Goal: Transaction & Acquisition: Download file/media

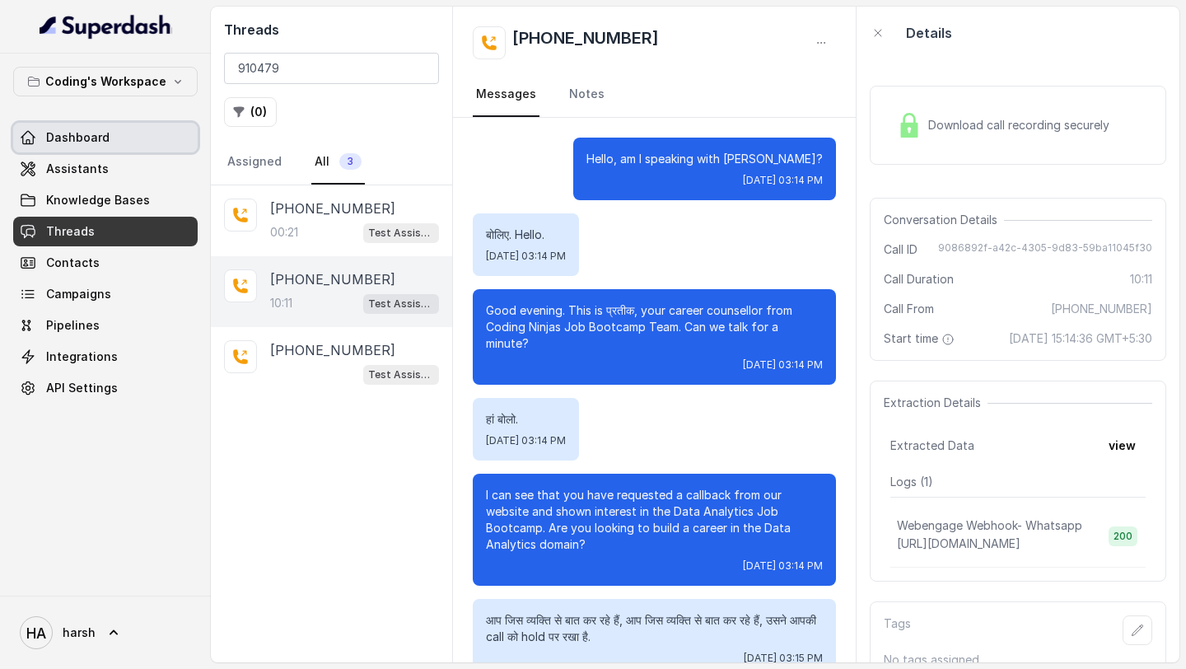
scroll to position [8099, 0]
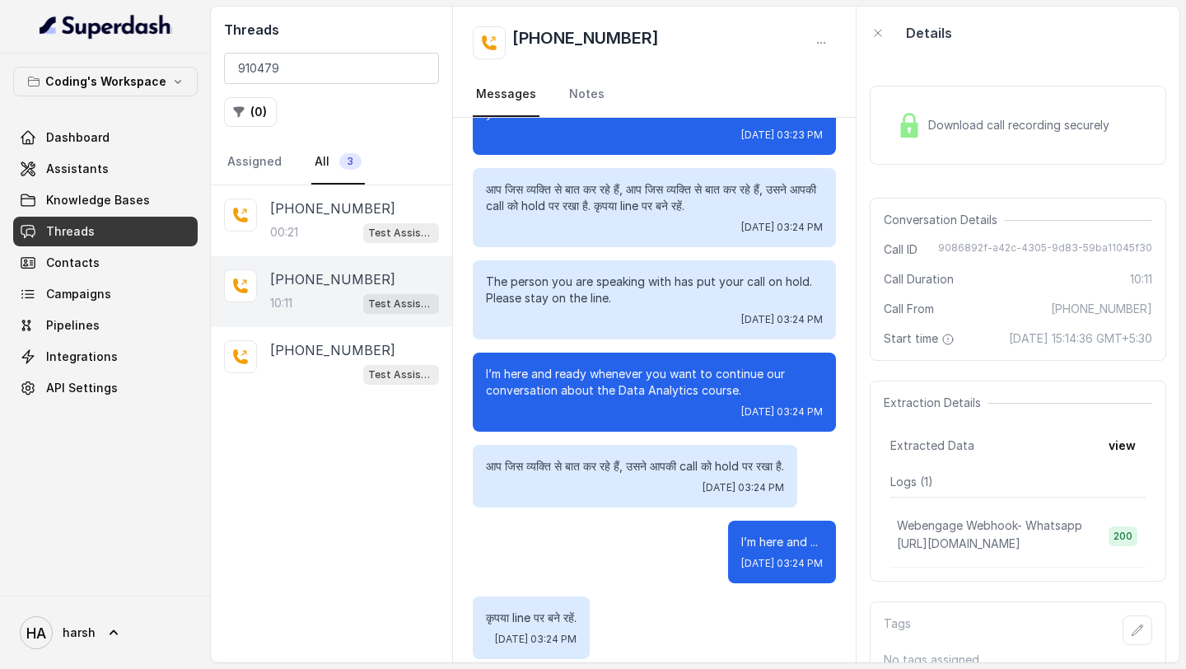
click at [77, 231] on span "Threads" at bounding box center [70, 231] width 49 height 16
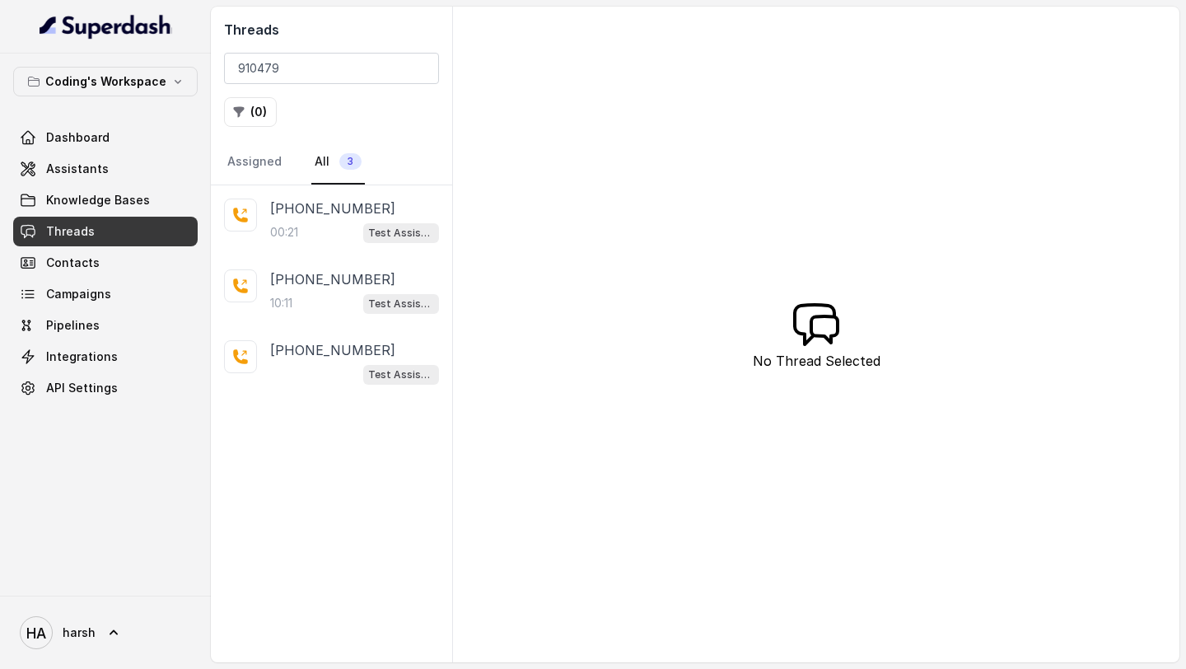
click at [77, 231] on span "Threads" at bounding box center [70, 231] width 49 height 16
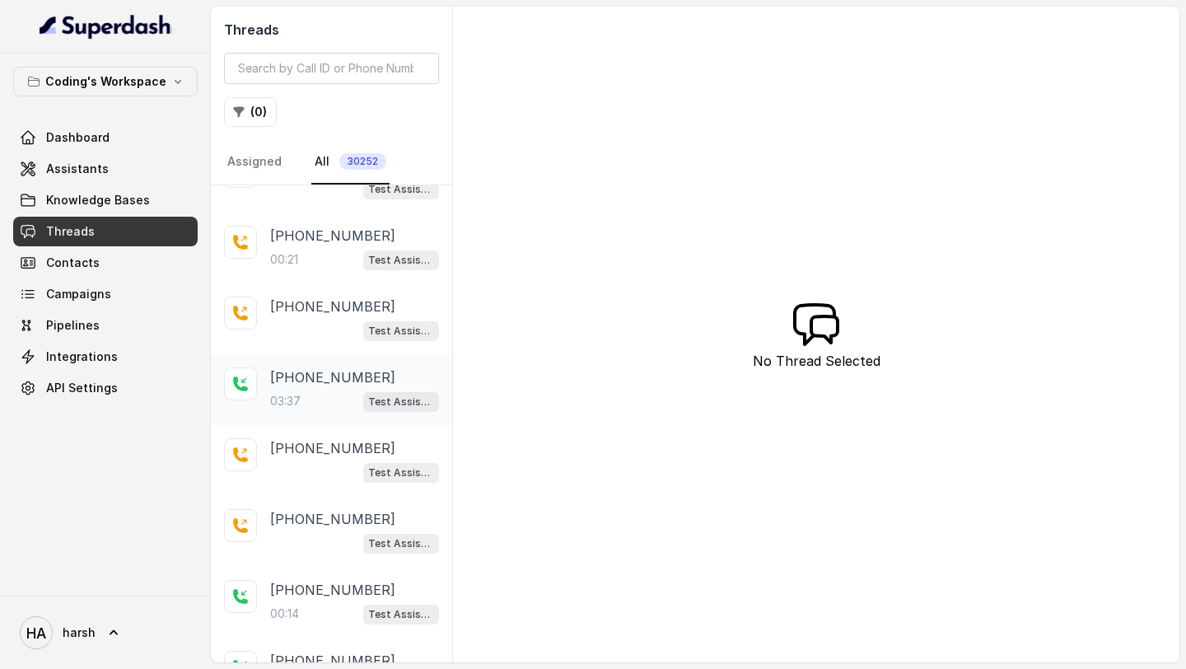
scroll to position [293, 0]
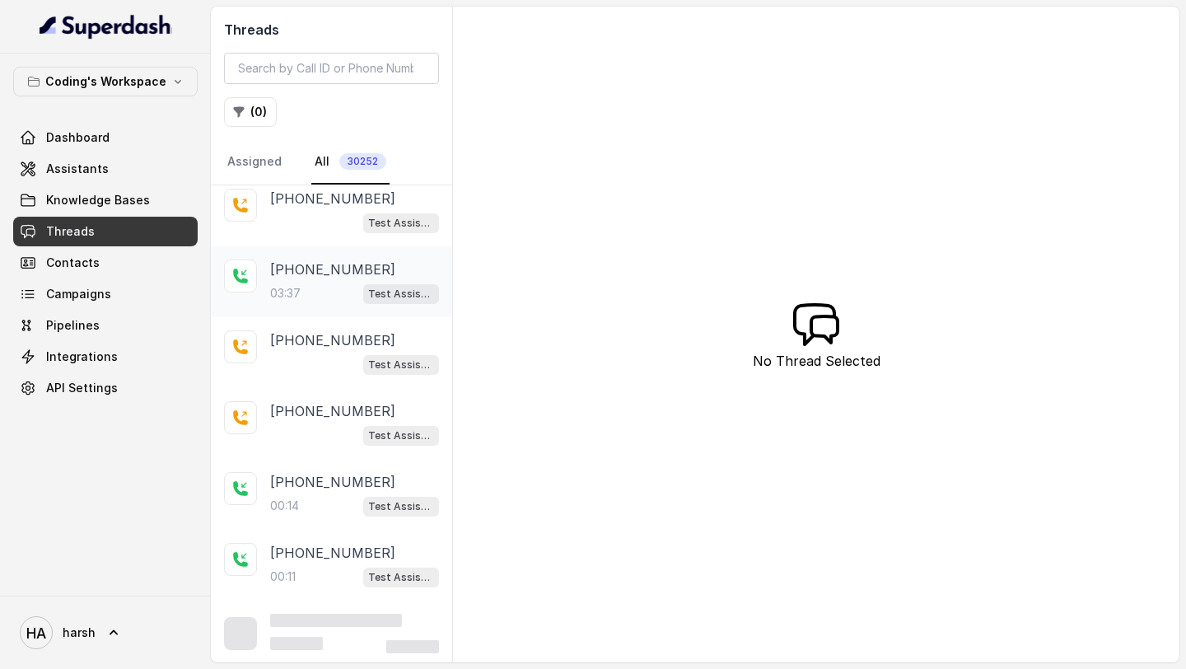
click at [339, 260] on p "[PHONE_NUMBER]" at bounding box center [332, 270] width 125 height 20
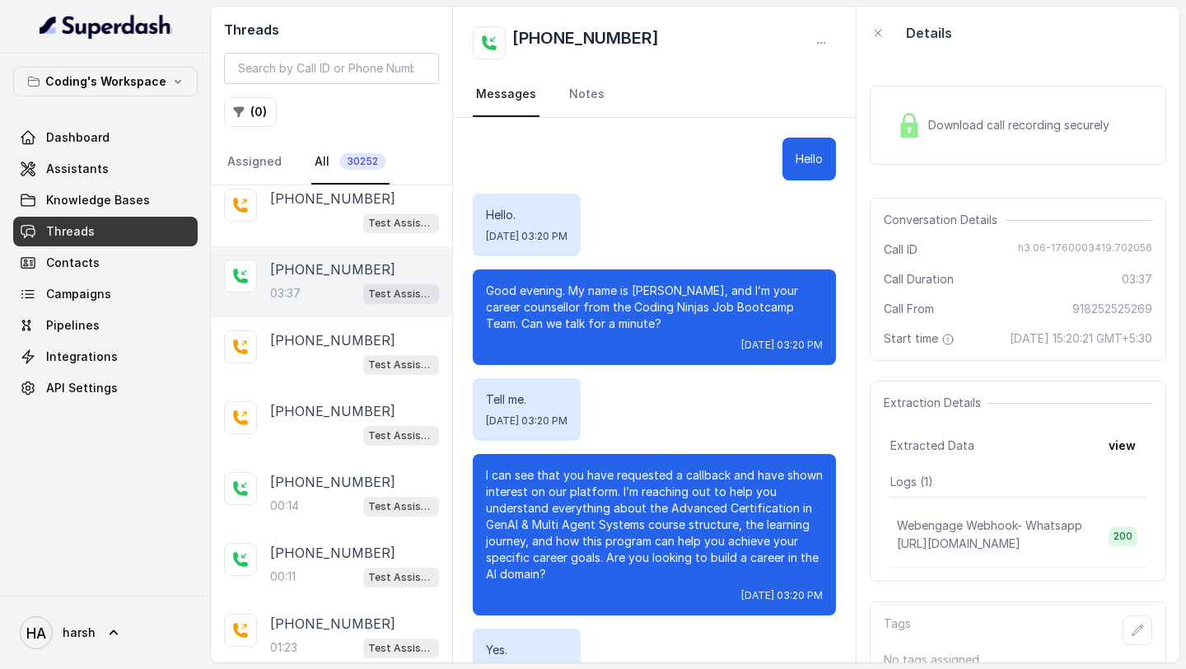
click at [1005, 135] on div "Download call recording securely" at bounding box center [1004, 125] width 226 height 38
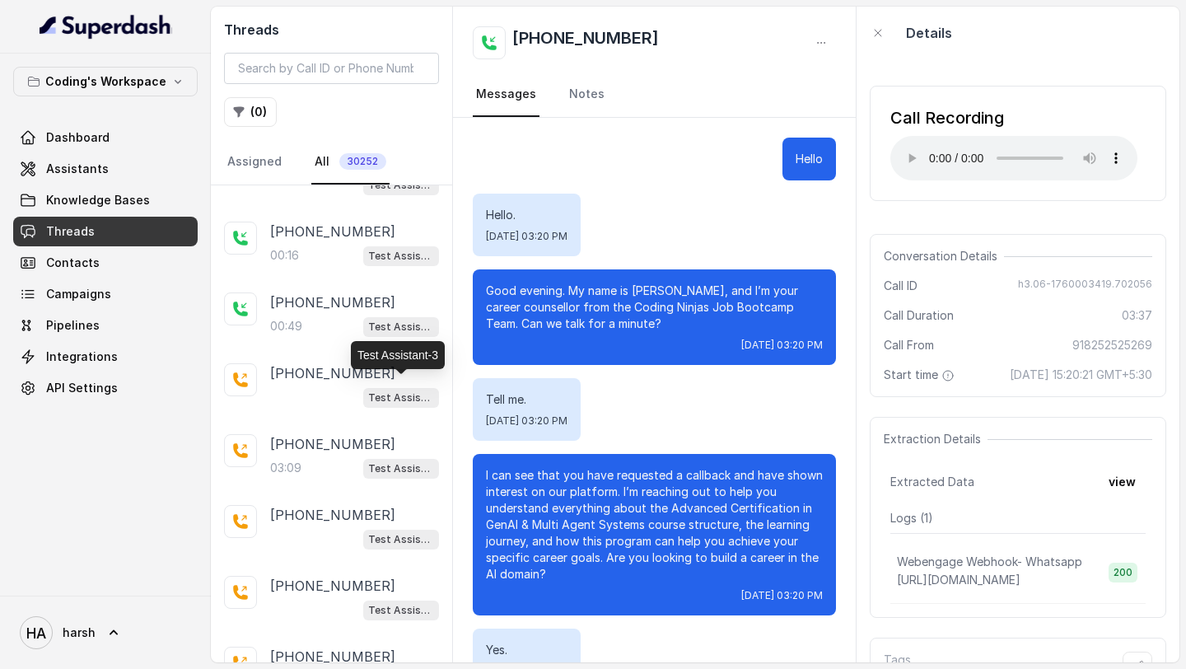
scroll to position [998, 0]
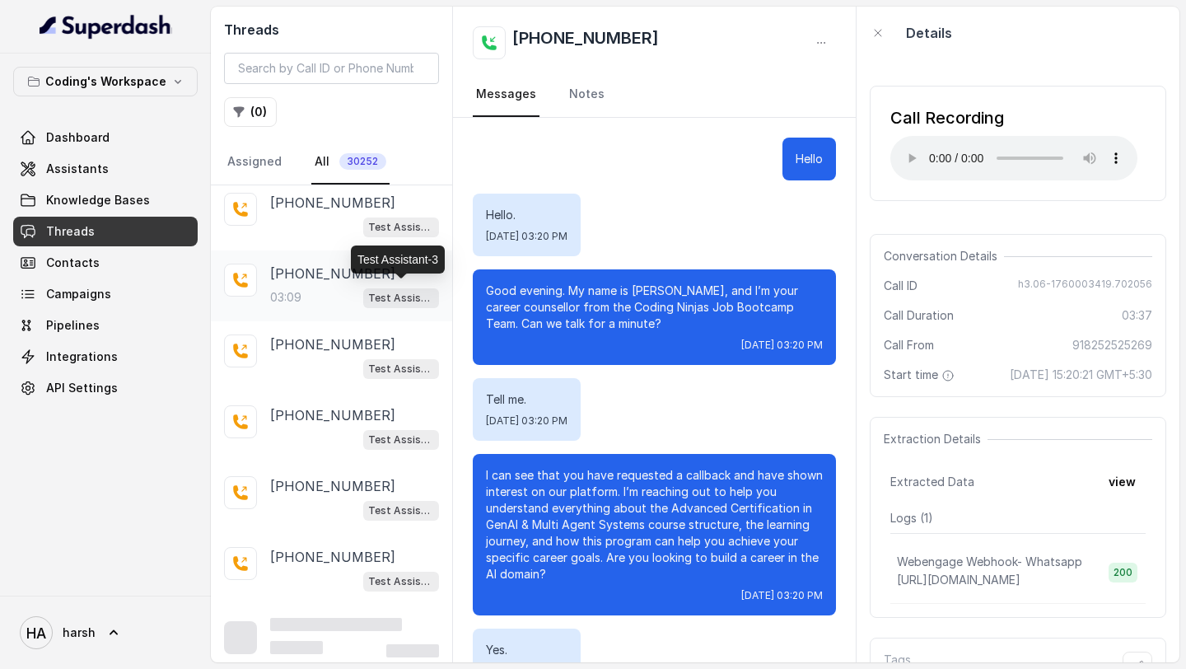
click at [372, 294] on p "Test Assistant-3" at bounding box center [401, 298] width 66 height 16
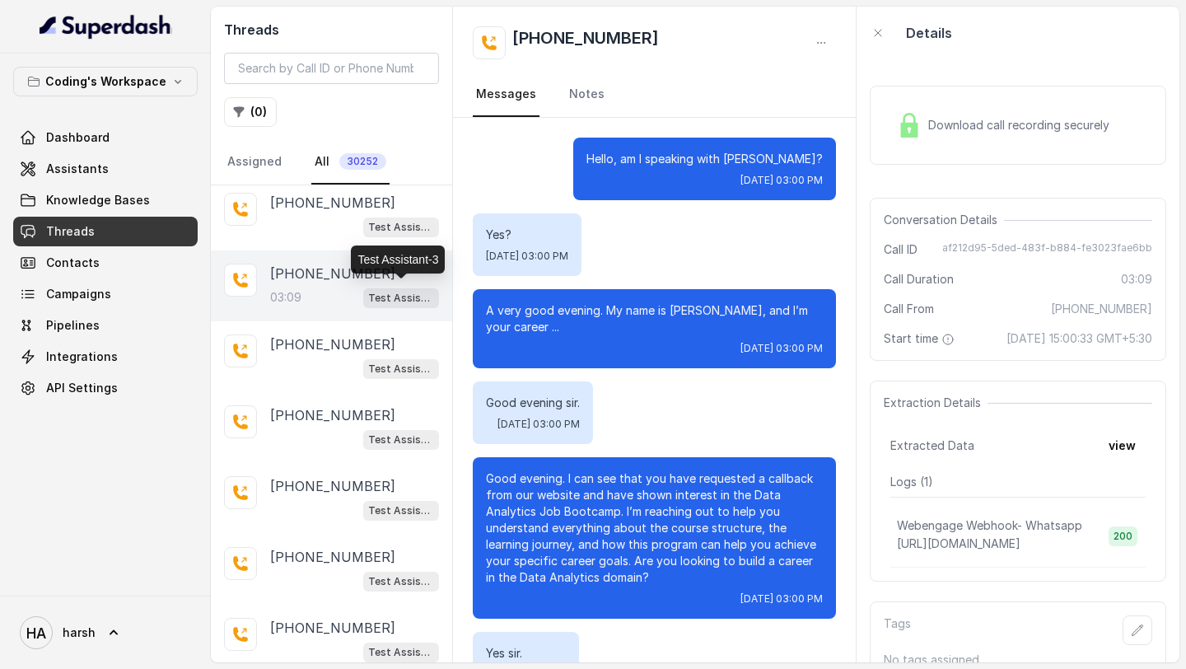
scroll to position [2217, 0]
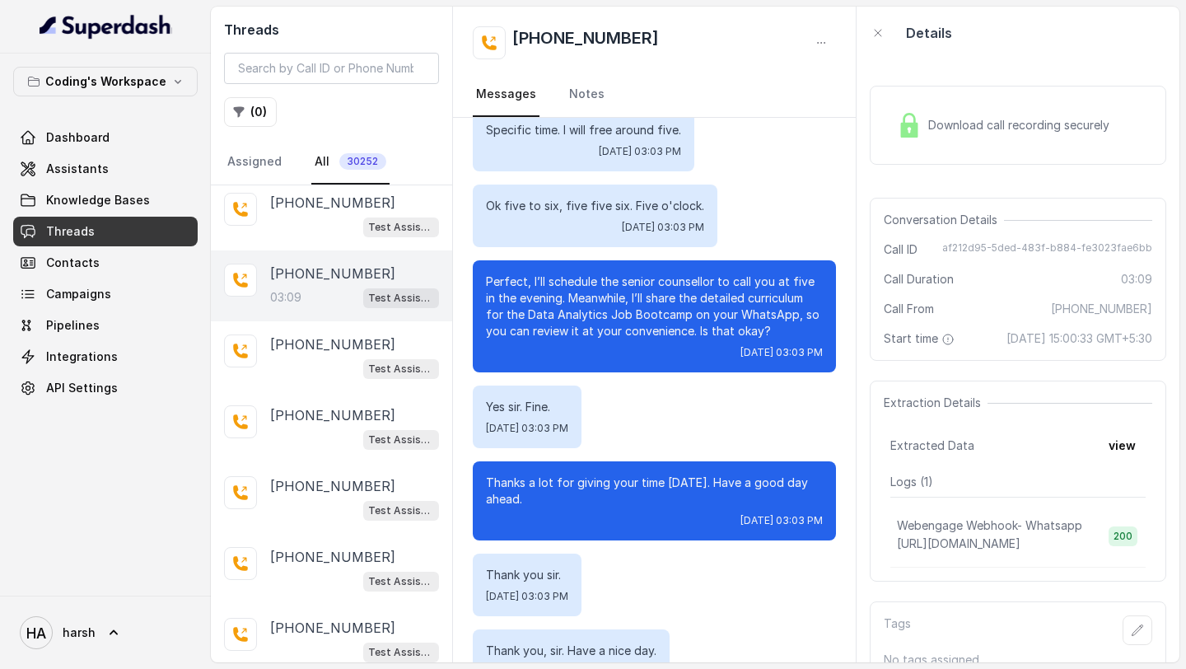
click at [964, 127] on span "Download call recording securely" at bounding box center [1022, 125] width 188 height 16
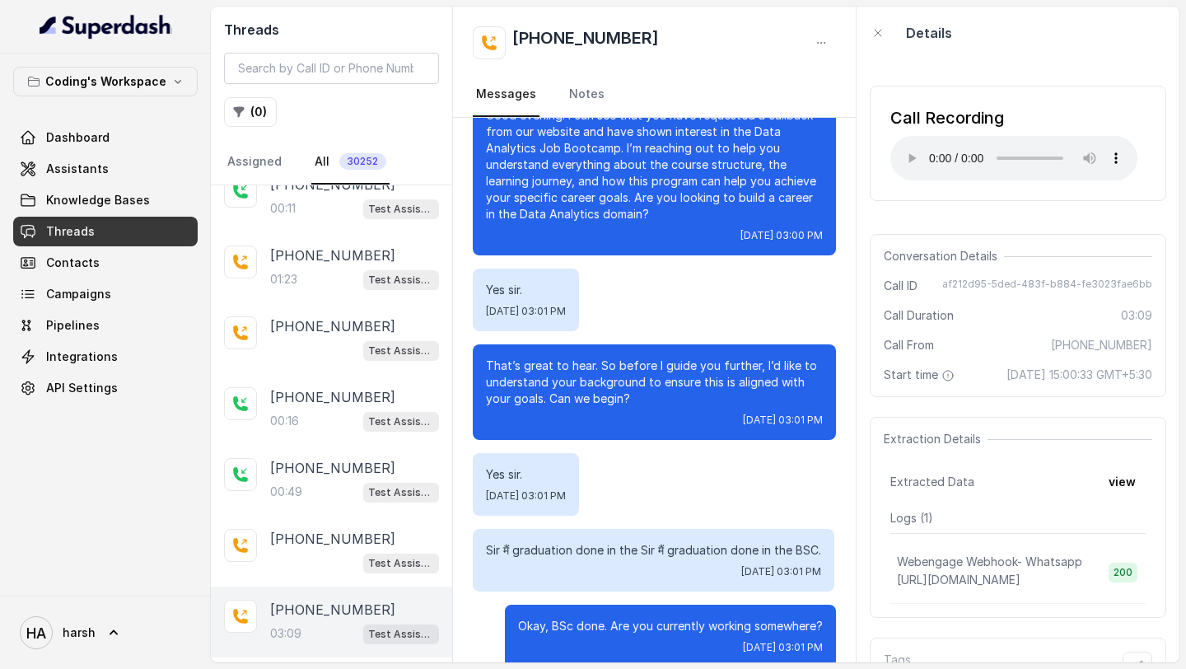
scroll to position [0, 0]
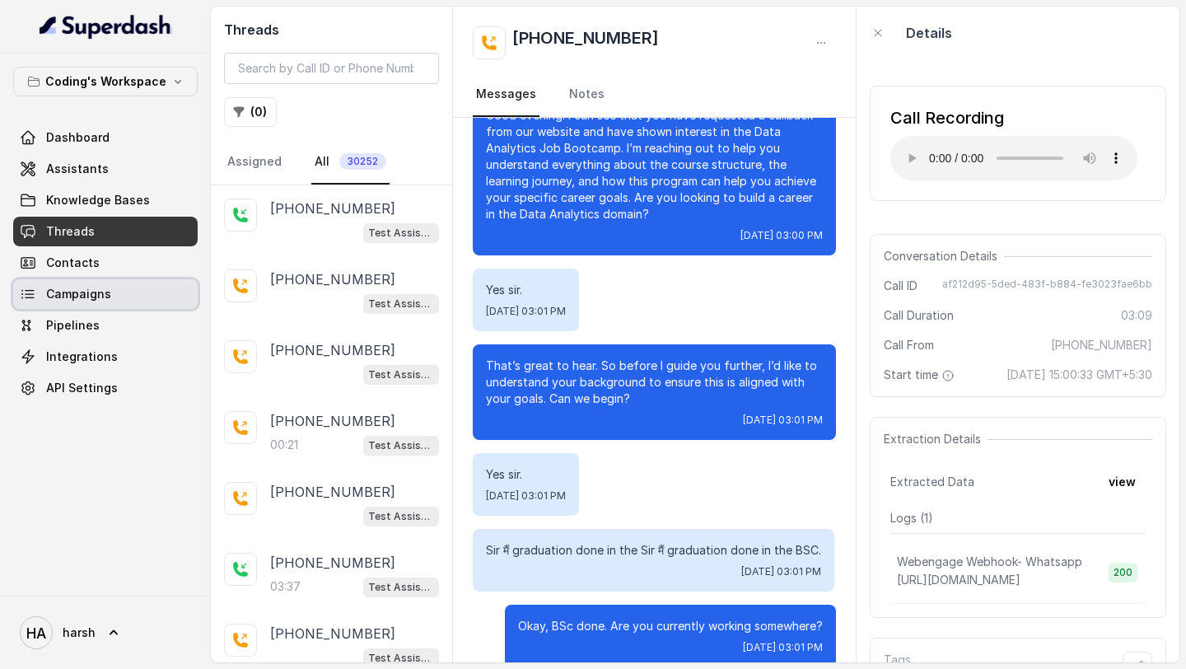
click at [88, 300] on span "Campaigns" at bounding box center [78, 294] width 65 height 16
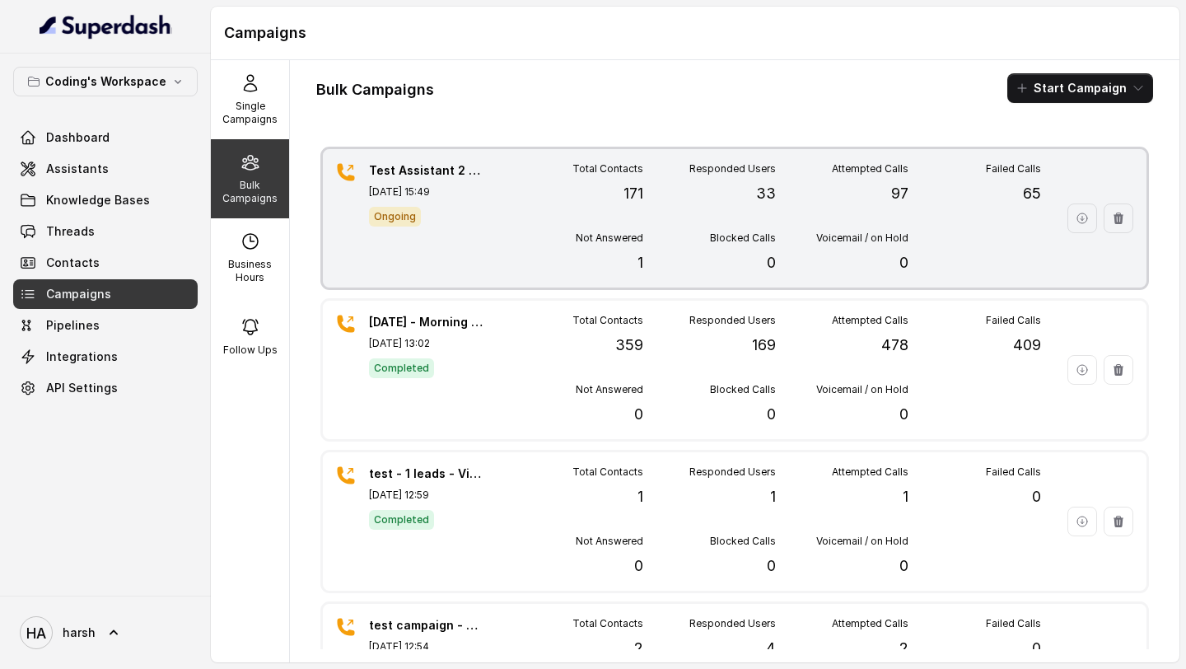
click at [506, 206] on div "Test Assistant 2 User testing [DATE] 15:49 Ongoing Total Contacts 171 Responded…" at bounding box center [735, 218] width 824 height 138
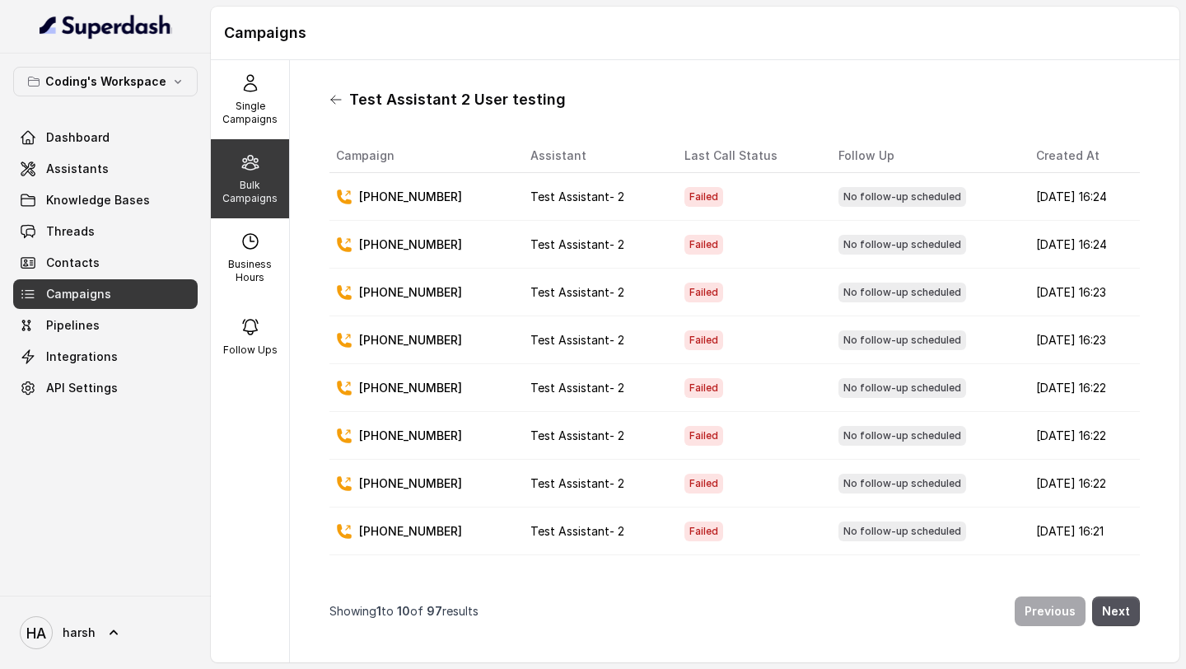
click at [332, 103] on icon at bounding box center [336, 99] width 13 height 13
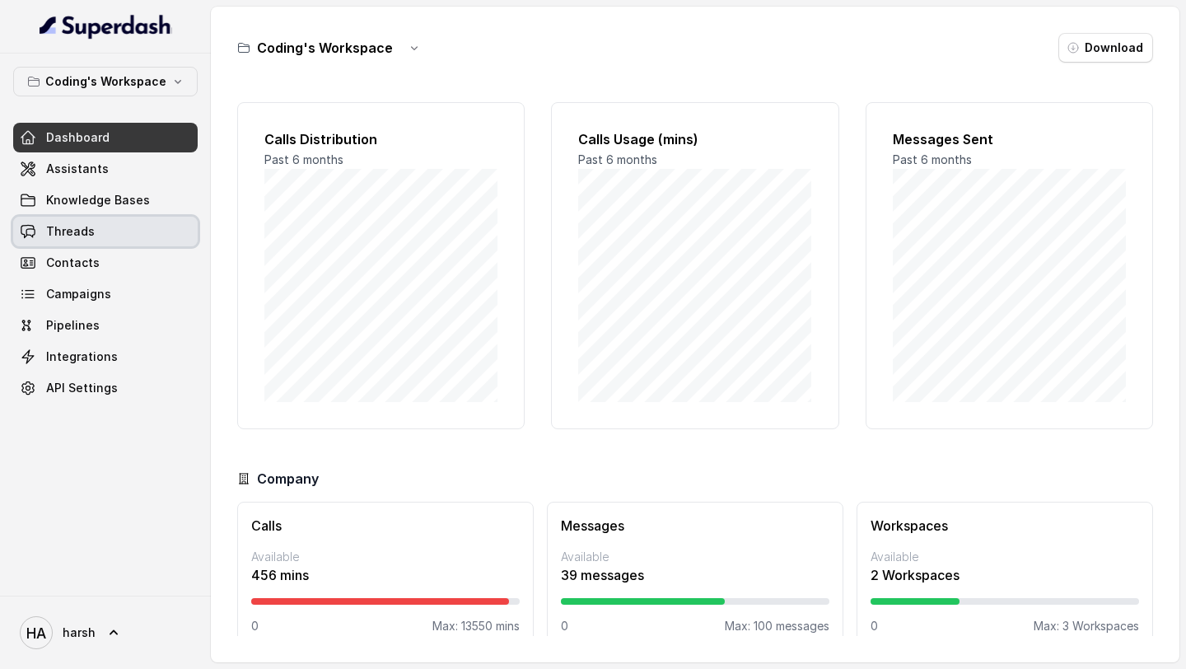
click at [101, 222] on link "Threads" at bounding box center [105, 232] width 185 height 30
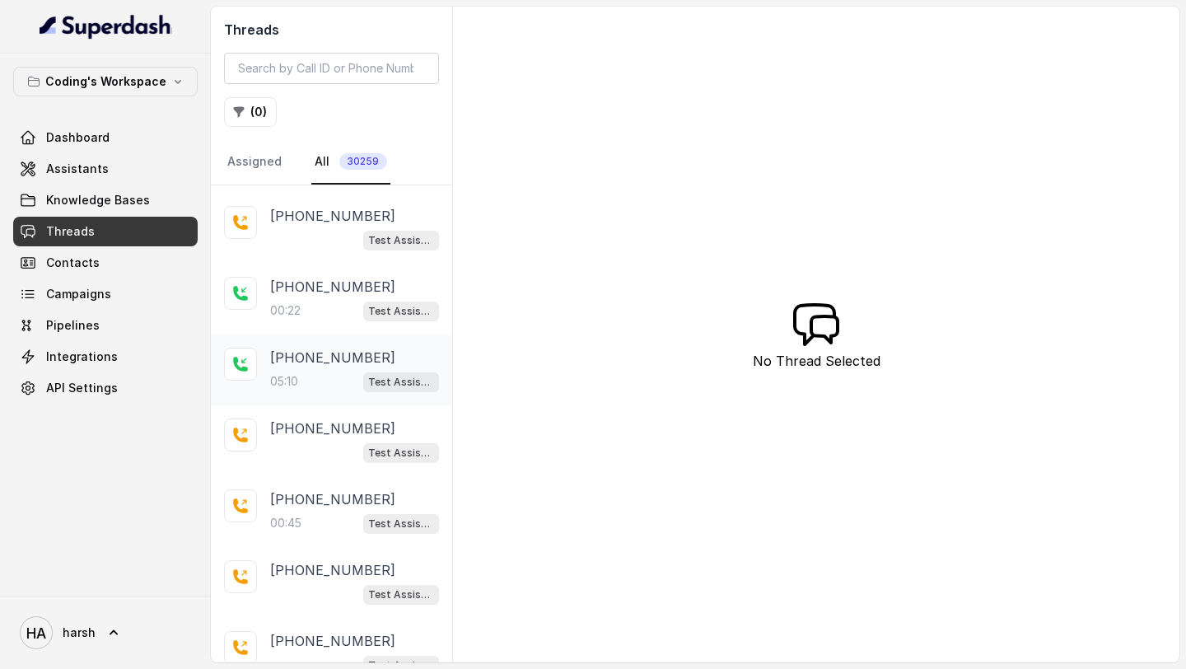
scroll to position [211, 0]
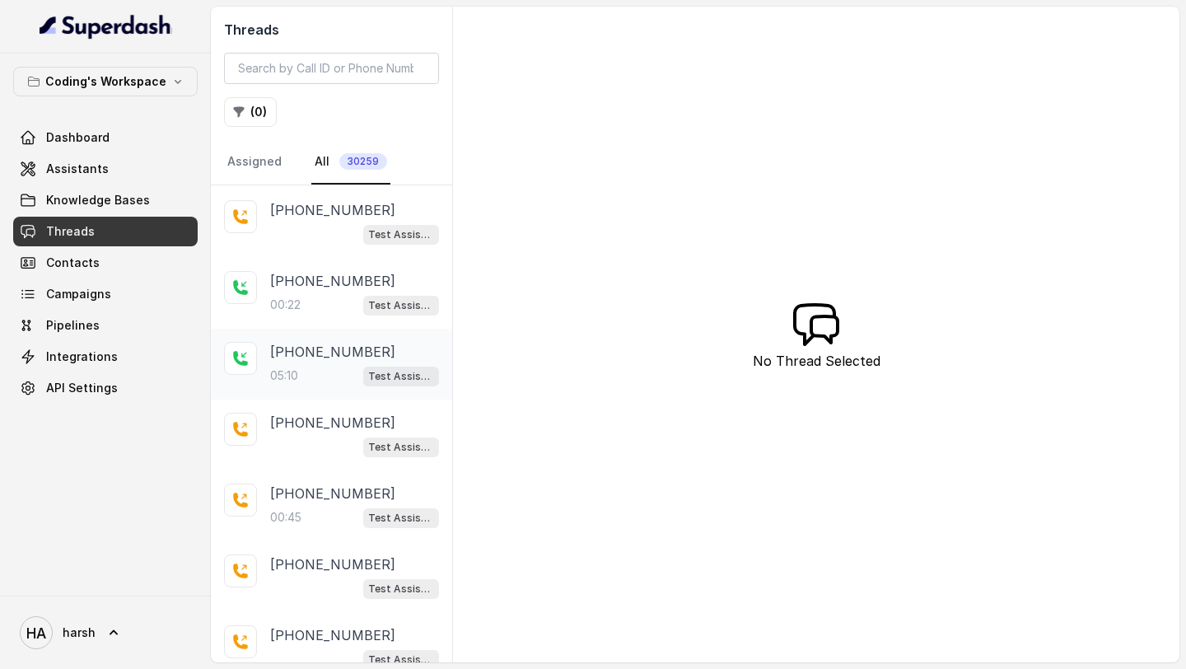
click at [349, 357] on p "[PHONE_NUMBER]" at bounding box center [332, 352] width 125 height 20
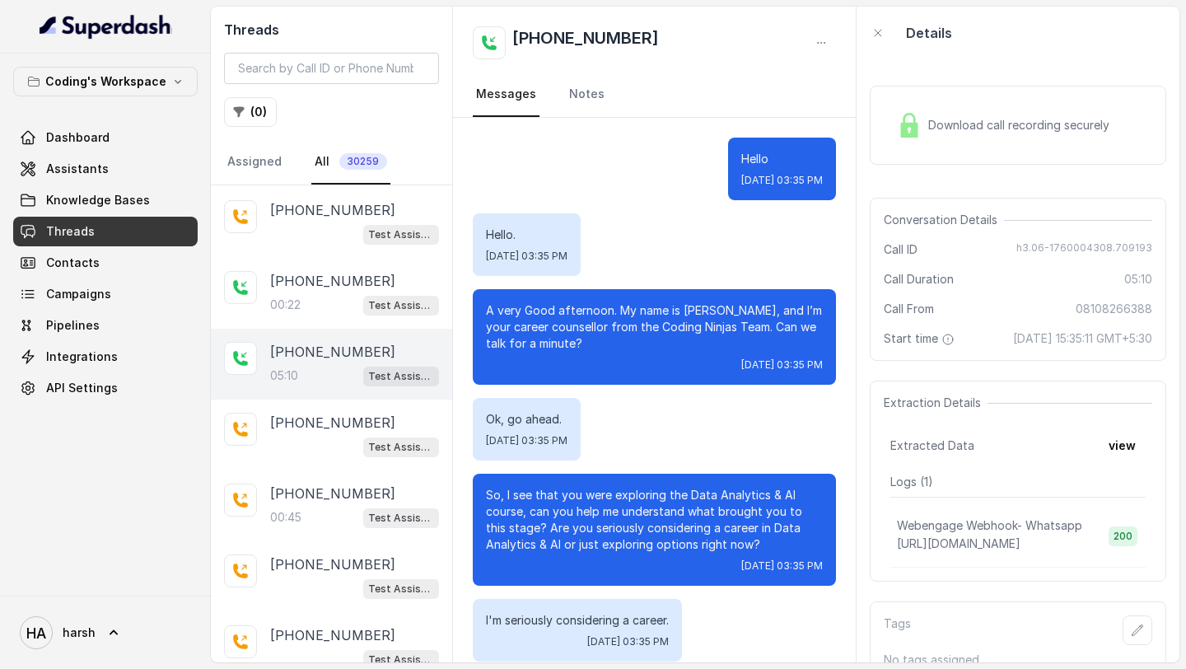
scroll to position [2893, 0]
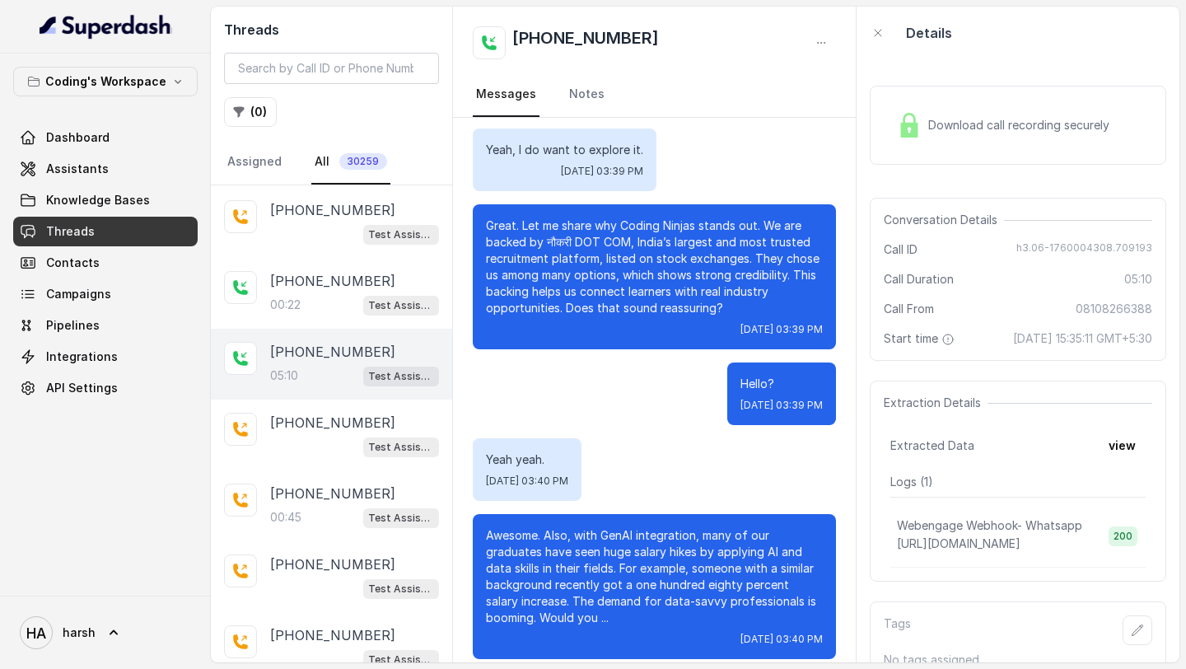
click at [991, 120] on span "Download call recording securely" at bounding box center [1022, 125] width 188 height 16
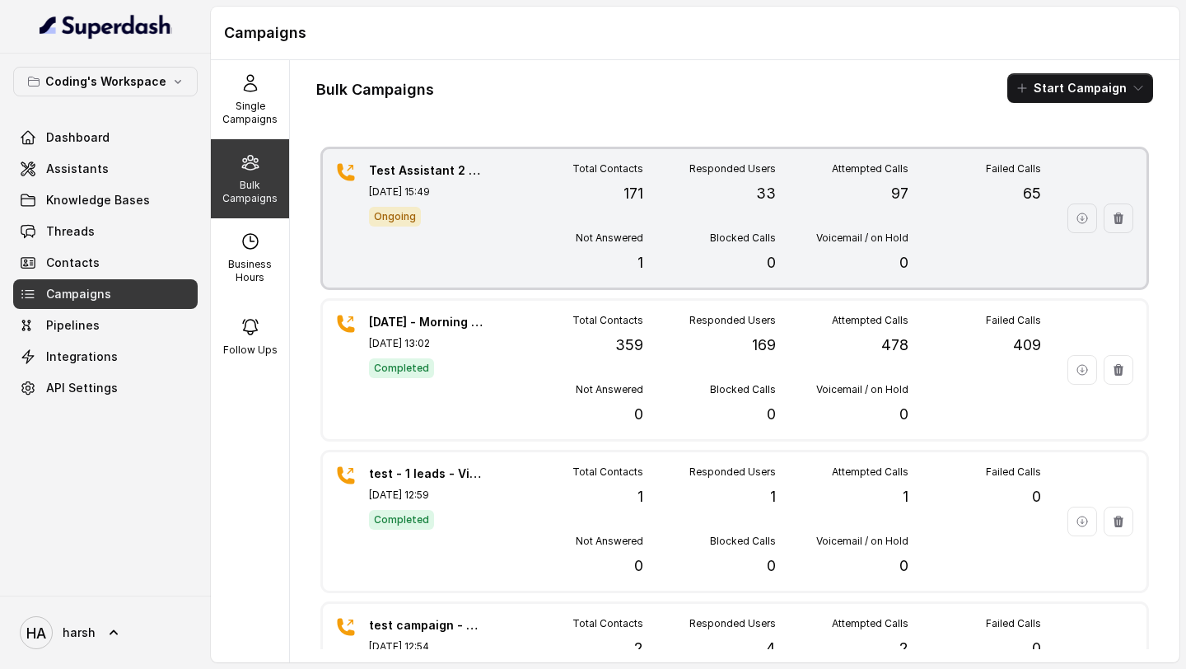
click at [633, 237] on p "Not Answered" at bounding box center [610, 238] width 68 height 13
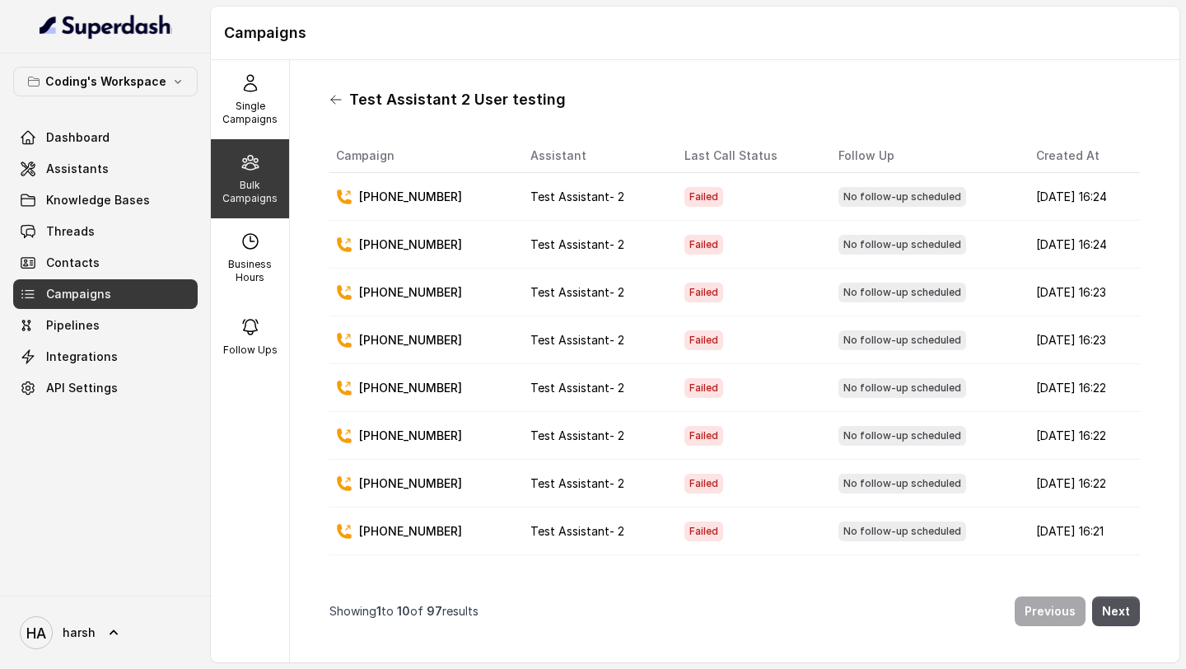
click at [334, 96] on icon at bounding box center [336, 99] width 13 height 13
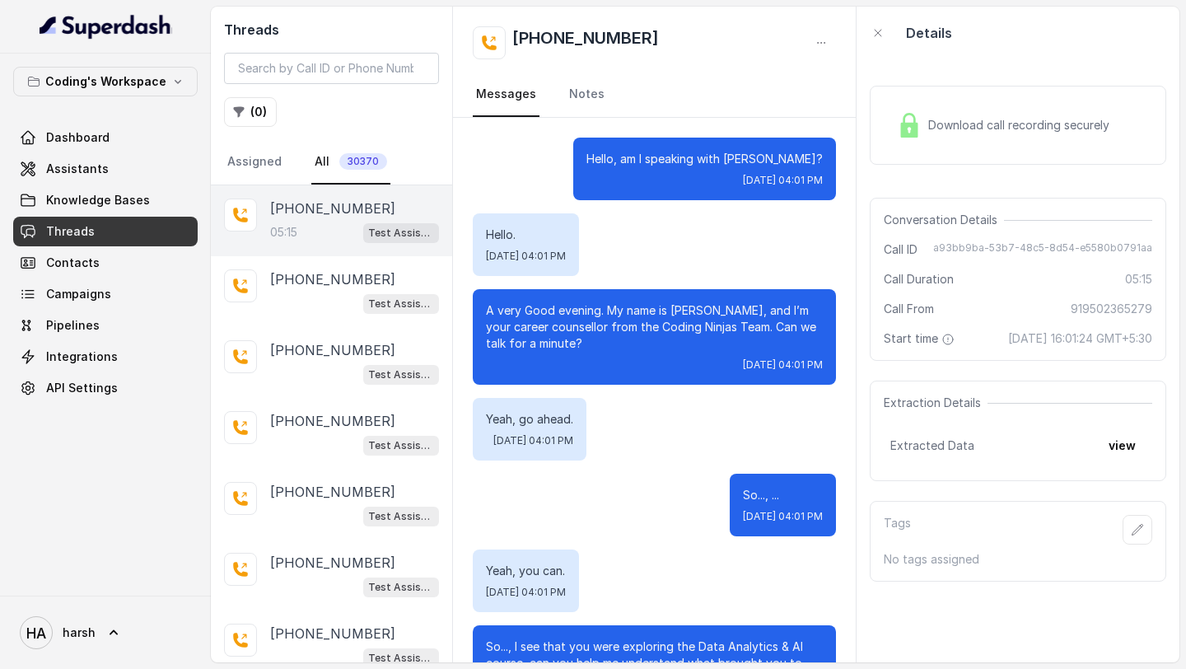
click at [995, 143] on div "Download call recording securely" at bounding box center [1004, 125] width 226 height 38
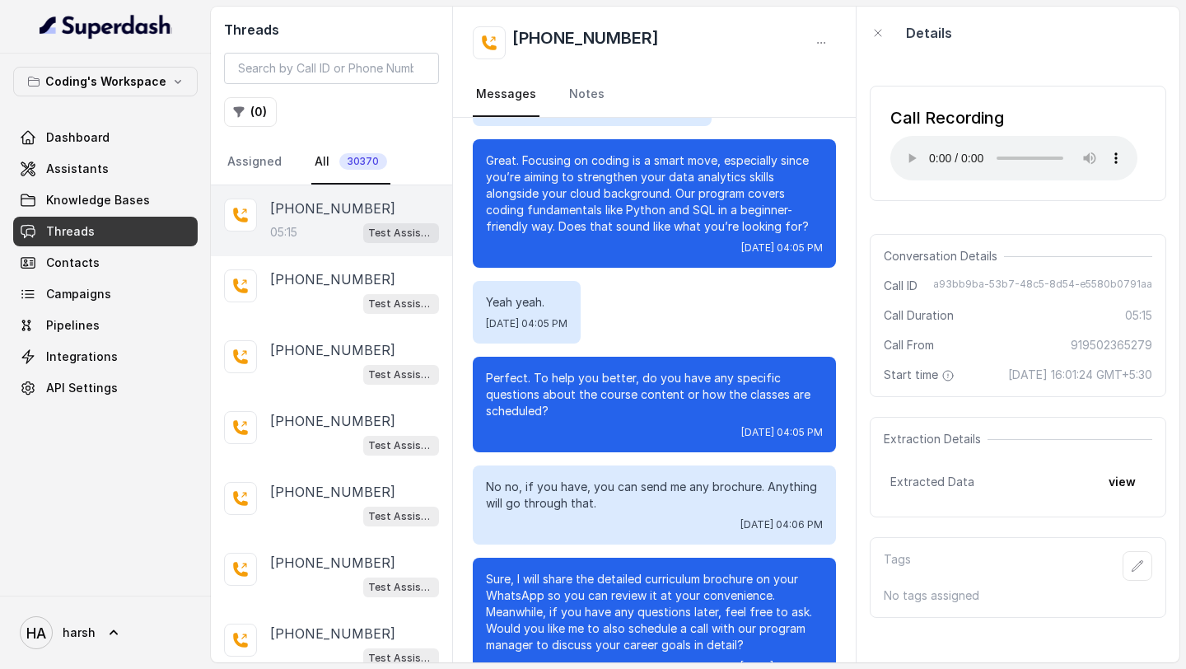
scroll to position [3189, 0]
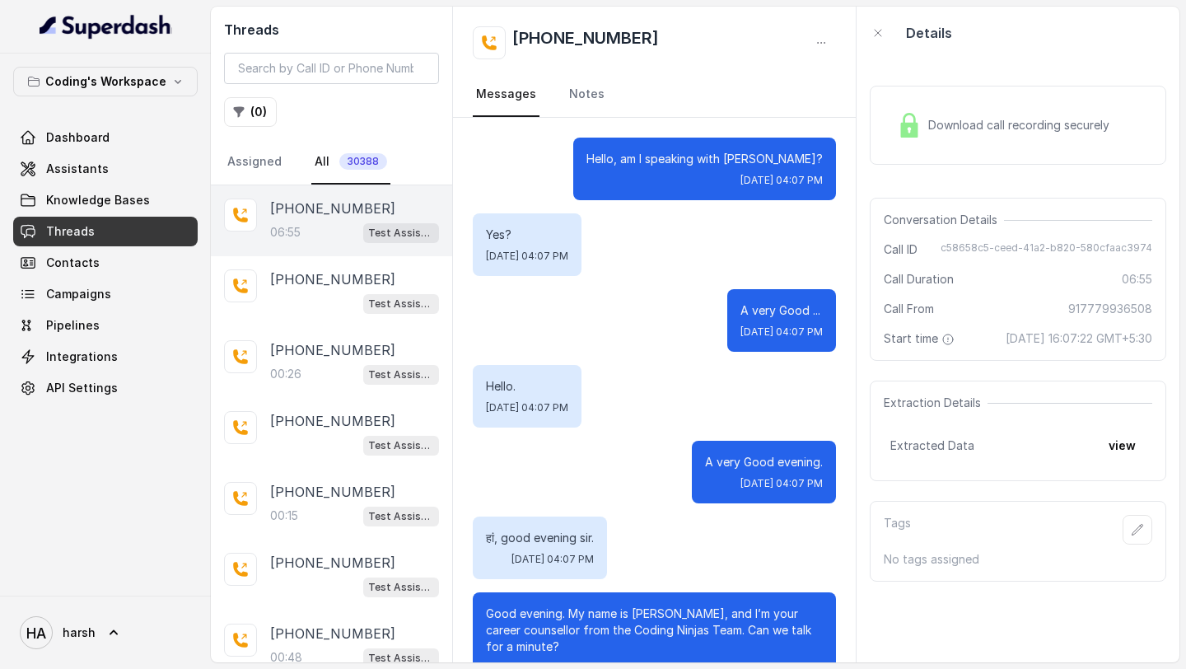
click at [958, 128] on span "Download call recording securely" at bounding box center [1022, 125] width 188 height 16
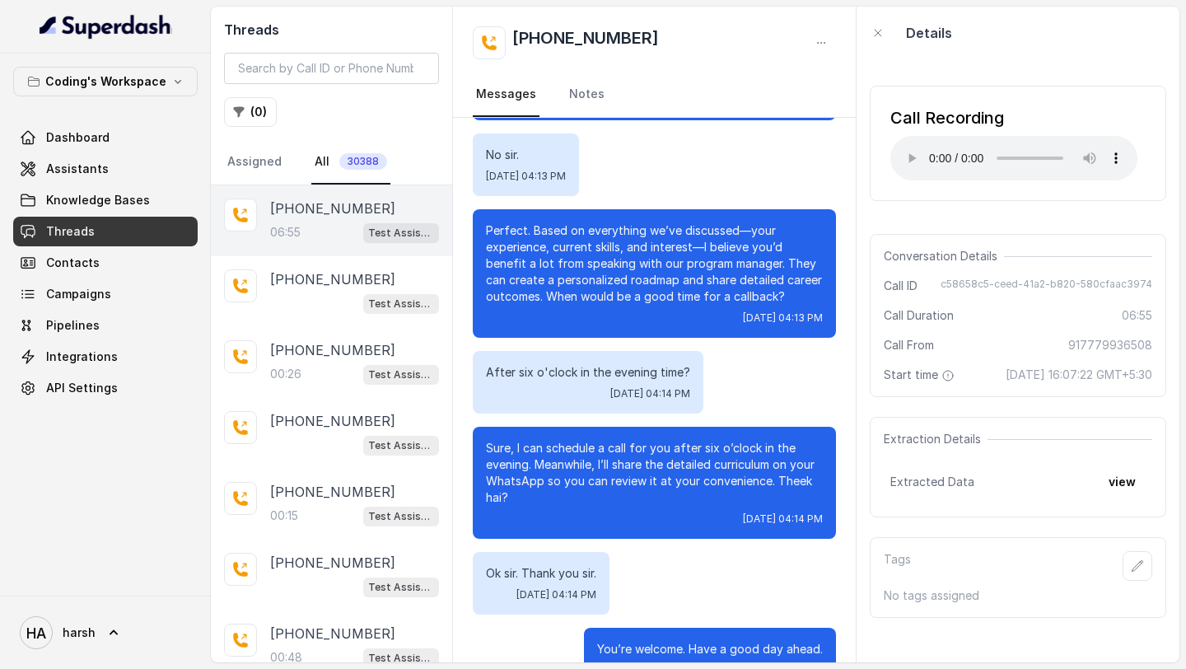
scroll to position [5988, 0]
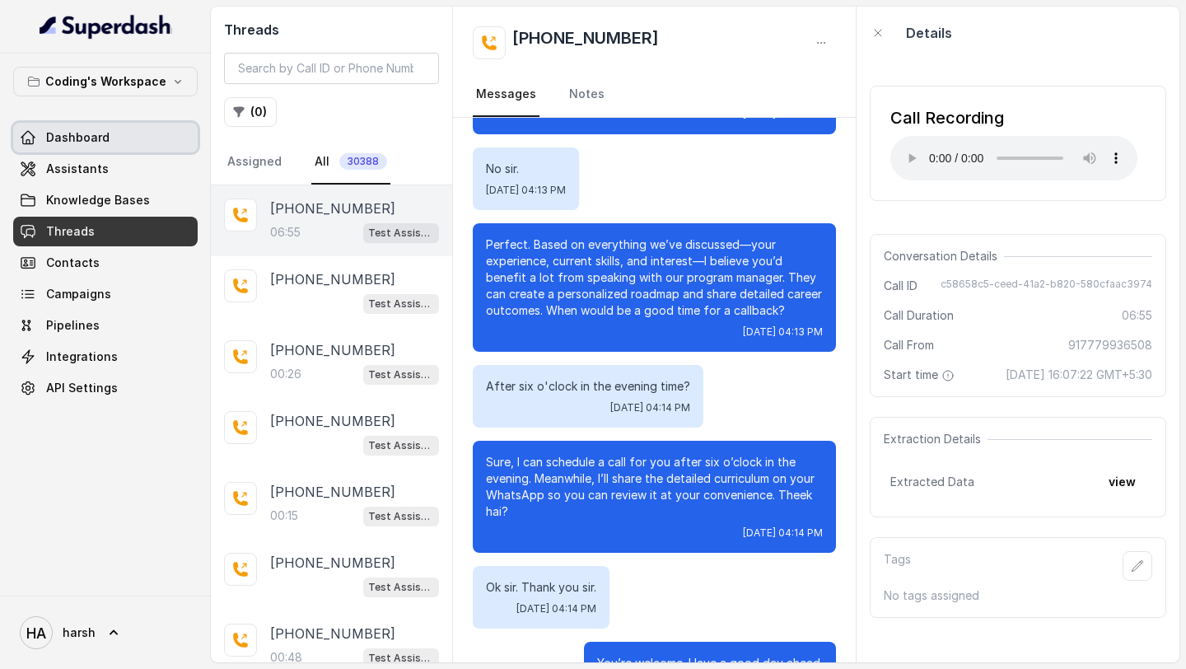
click at [132, 138] on link "Dashboard" at bounding box center [105, 138] width 185 height 30
